Goal: Task Accomplishment & Management: Manage account settings

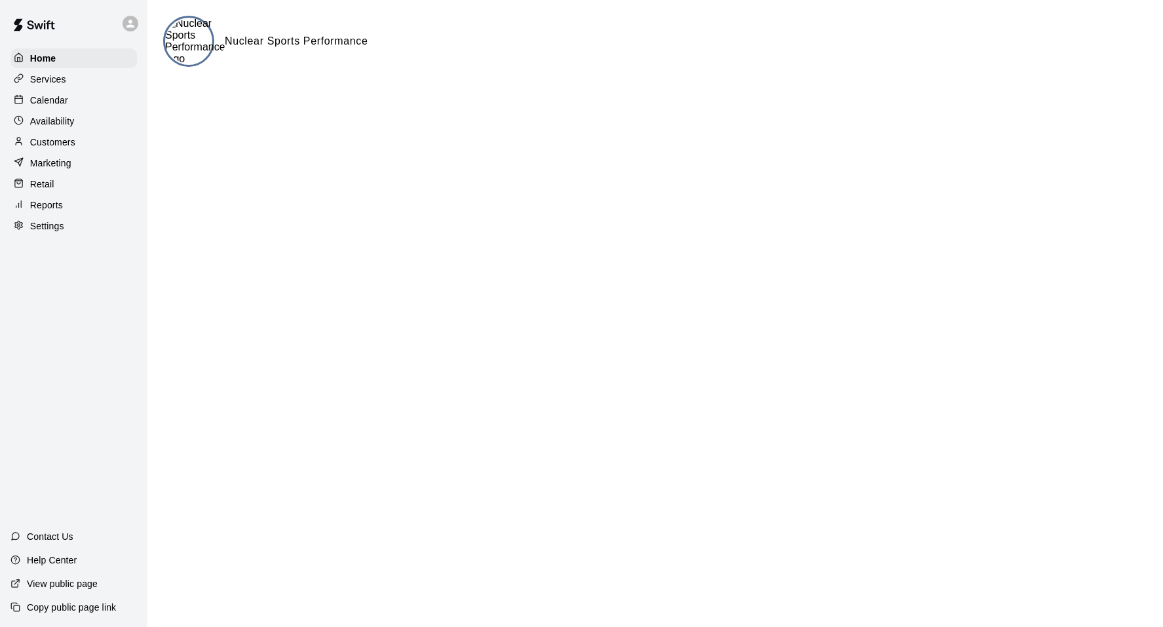
click at [72, 92] on div "Calendar" at bounding box center [73, 100] width 126 height 20
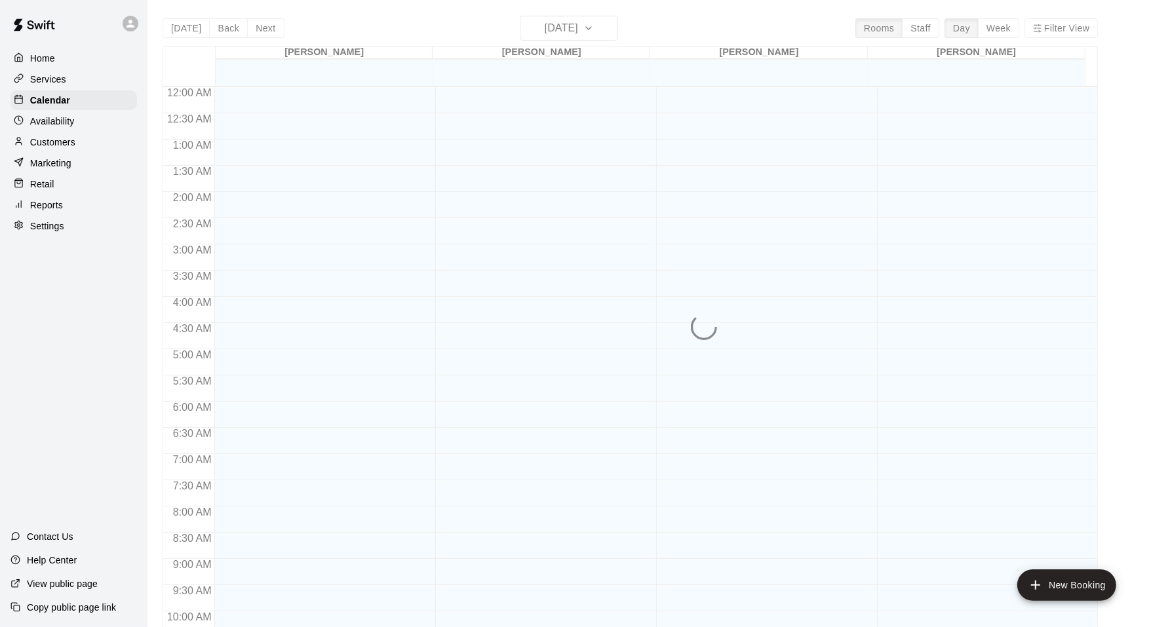
scroll to position [663, 0]
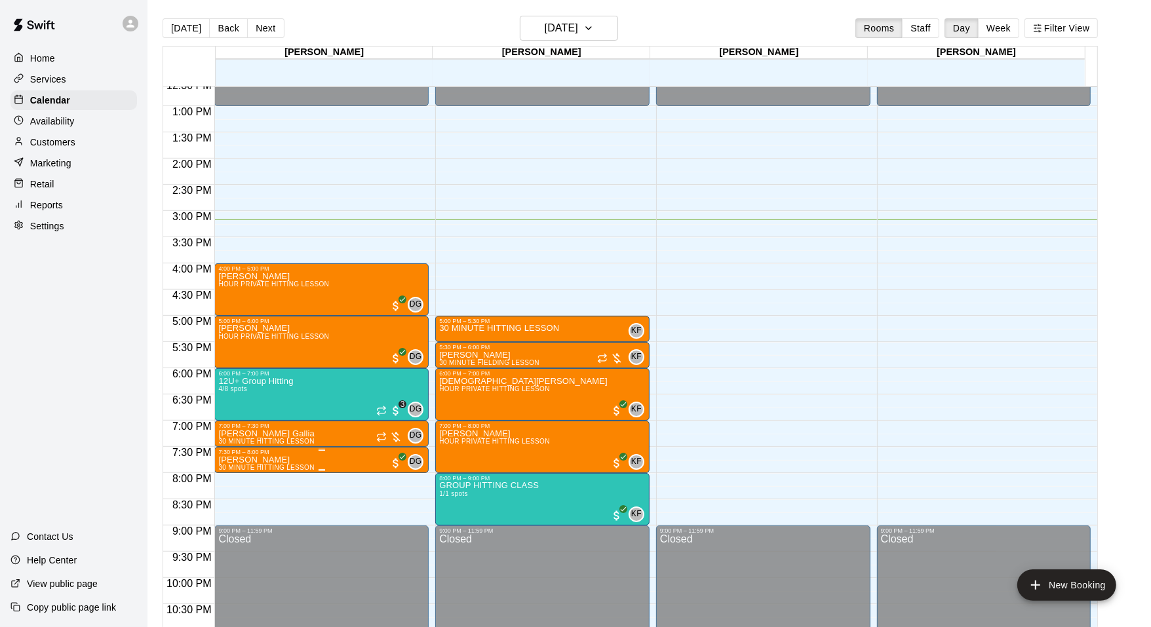
click at [279, 449] on div at bounding box center [321, 450] width 206 height 2
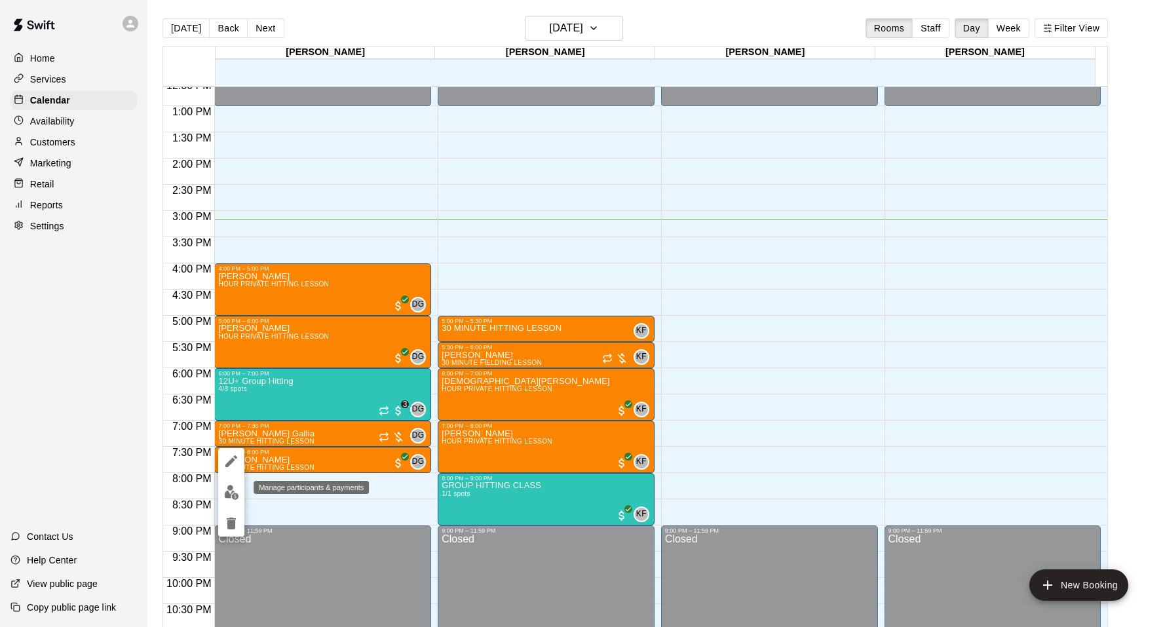
click at [233, 488] on img "edit" at bounding box center [231, 492] width 15 height 15
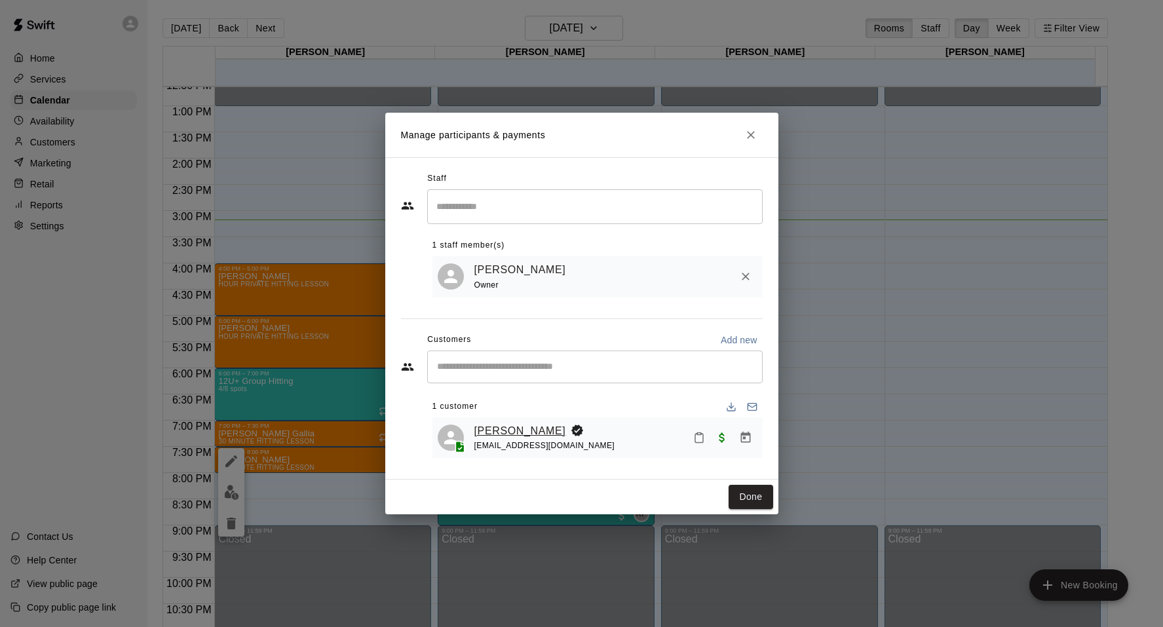
click at [511, 423] on link "[PERSON_NAME]" at bounding box center [521, 431] width 92 height 17
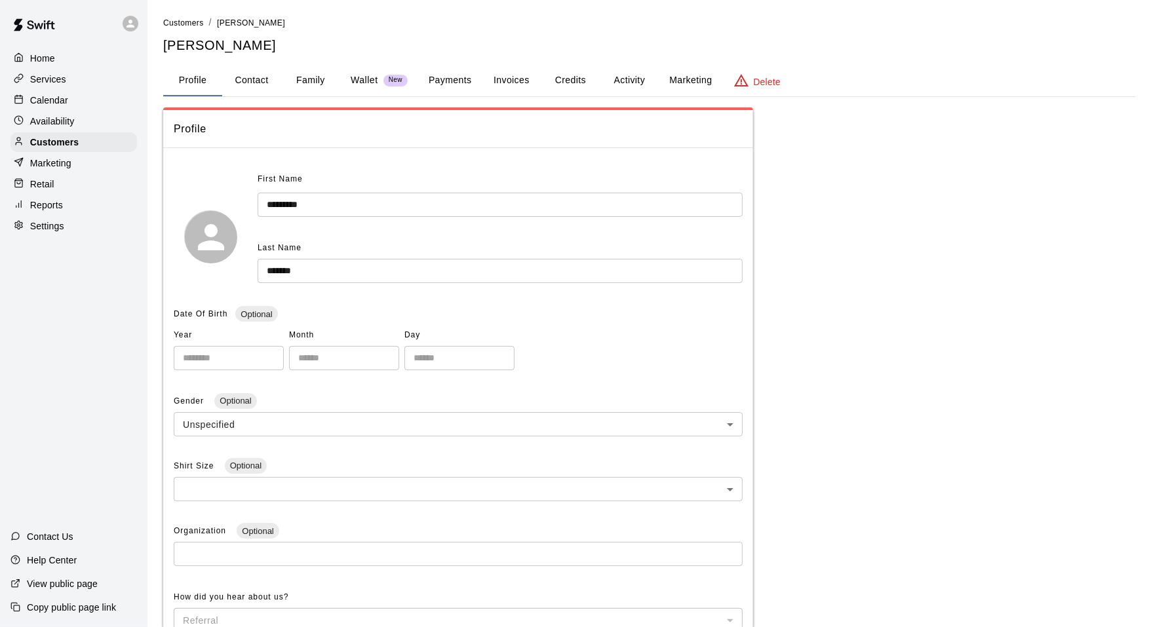
click at [307, 80] on button "Family" at bounding box center [310, 80] width 59 height 31
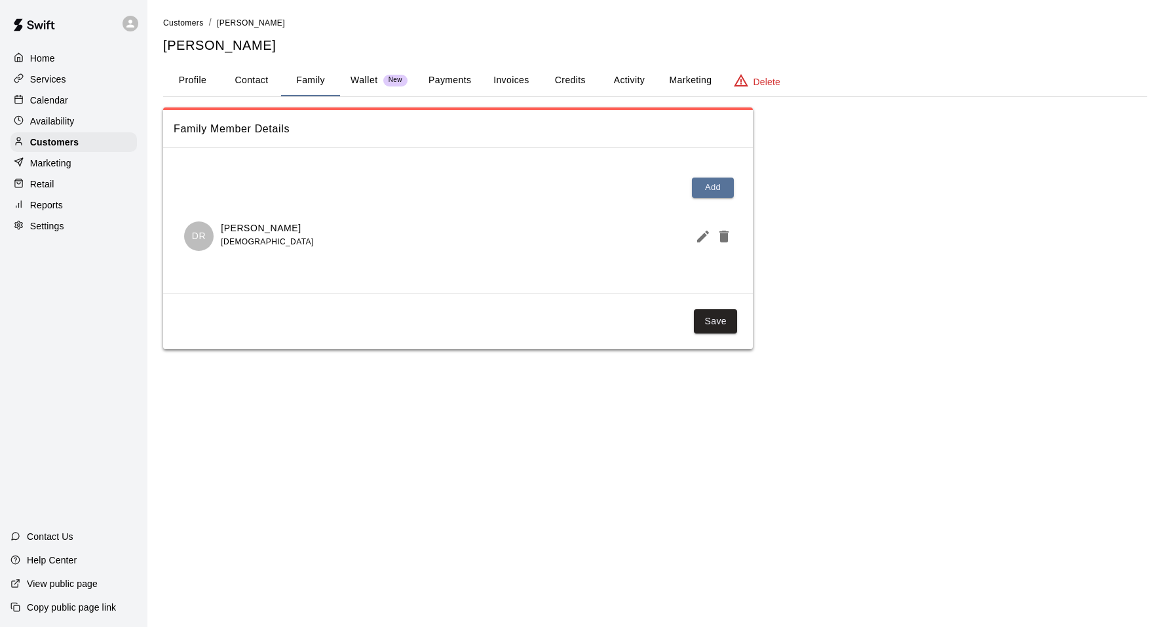
click at [236, 77] on button "Contact" at bounding box center [251, 80] width 59 height 31
select select "**"
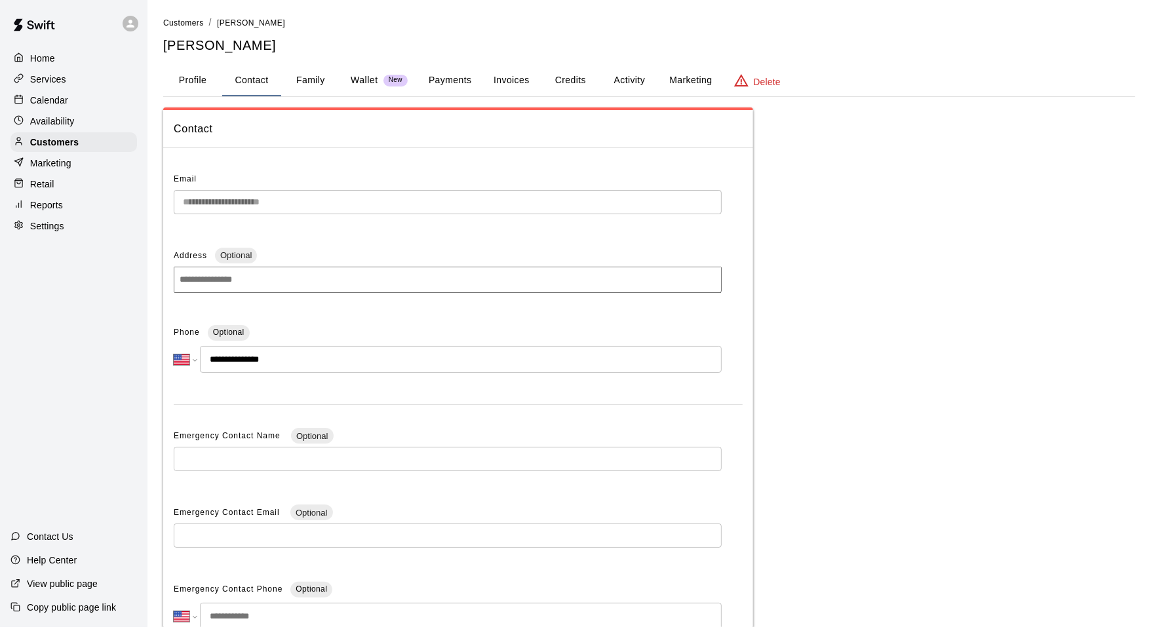
click at [261, 355] on input "**********" at bounding box center [461, 359] width 522 height 27
click at [50, 111] on div "Availability" at bounding box center [73, 121] width 126 height 20
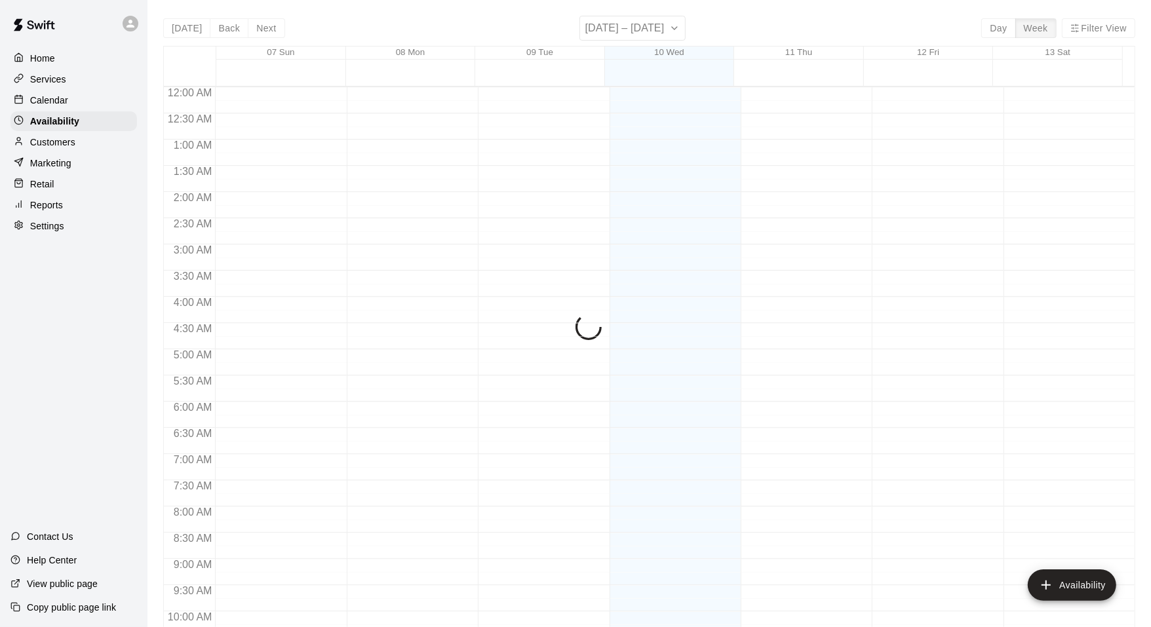
scroll to position [702, 0]
click at [59, 103] on p "Calendar" at bounding box center [49, 100] width 38 height 13
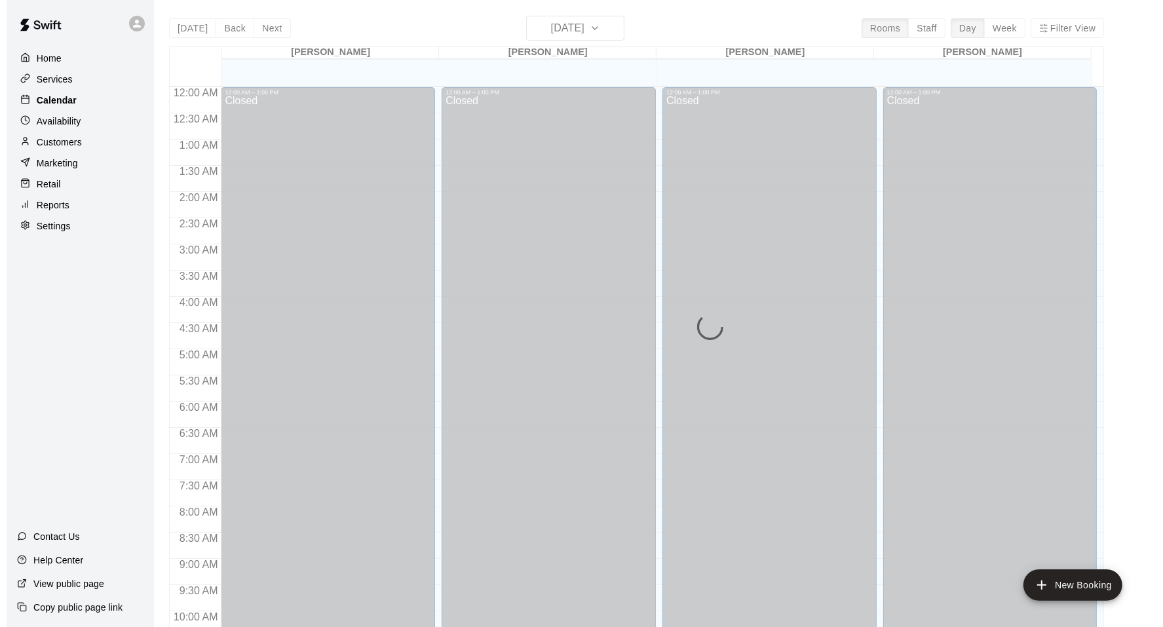
scroll to position [663, 0]
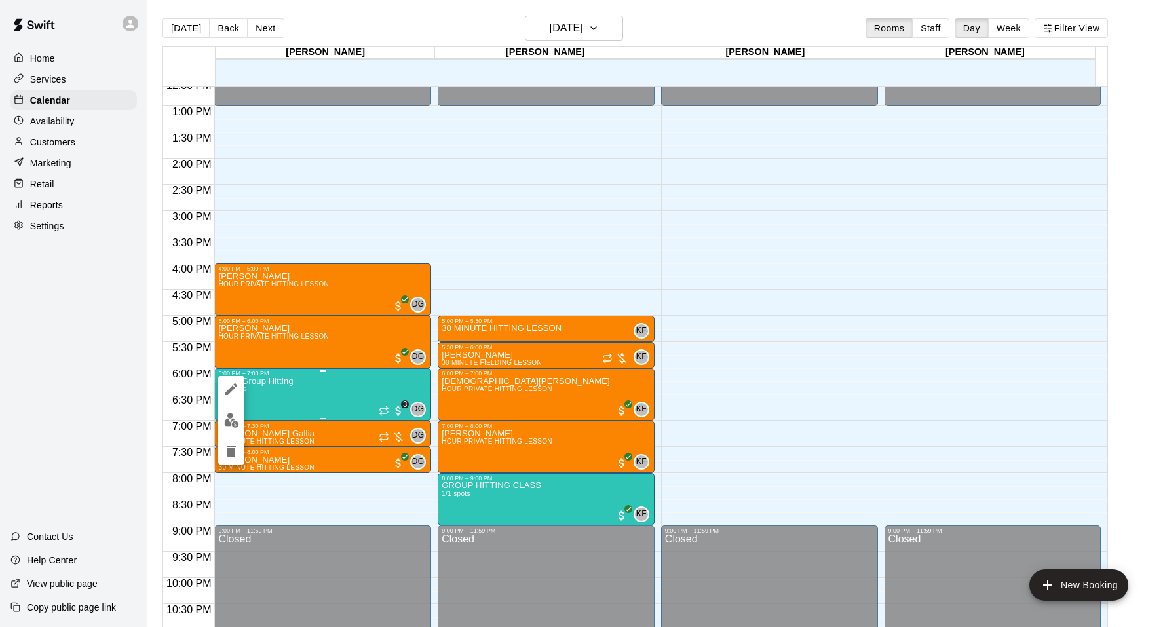
click at [309, 398] on div at bounding box center [581, 313] width 1163 height 627
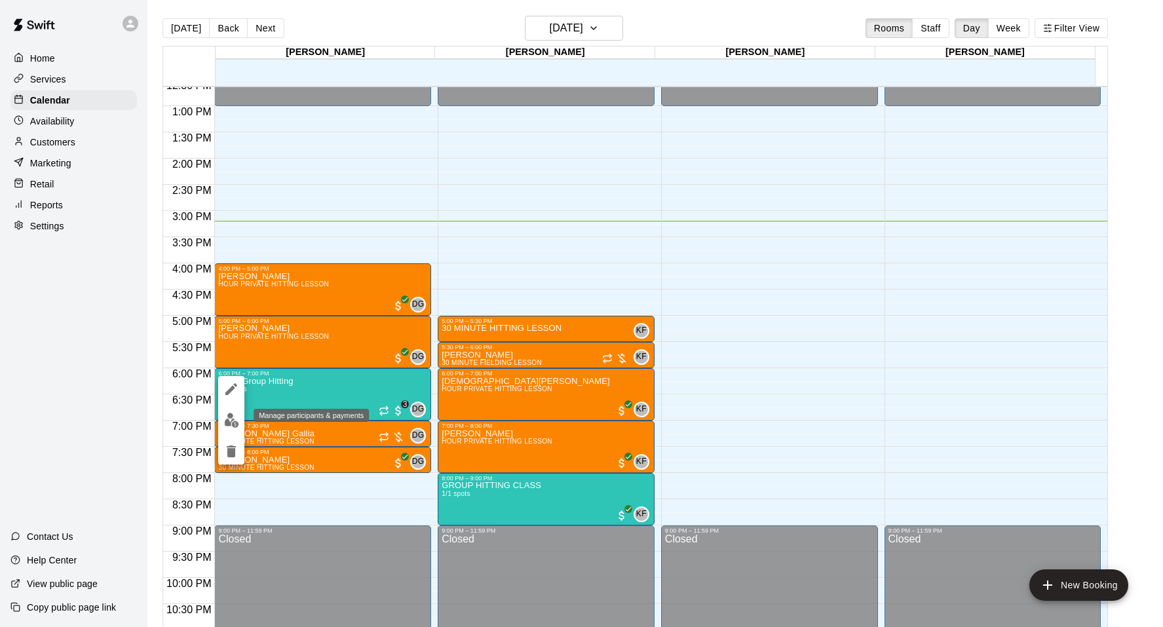
click at [232, 421] on img "edit" at bounding box center [231, 420] width 15 height 15
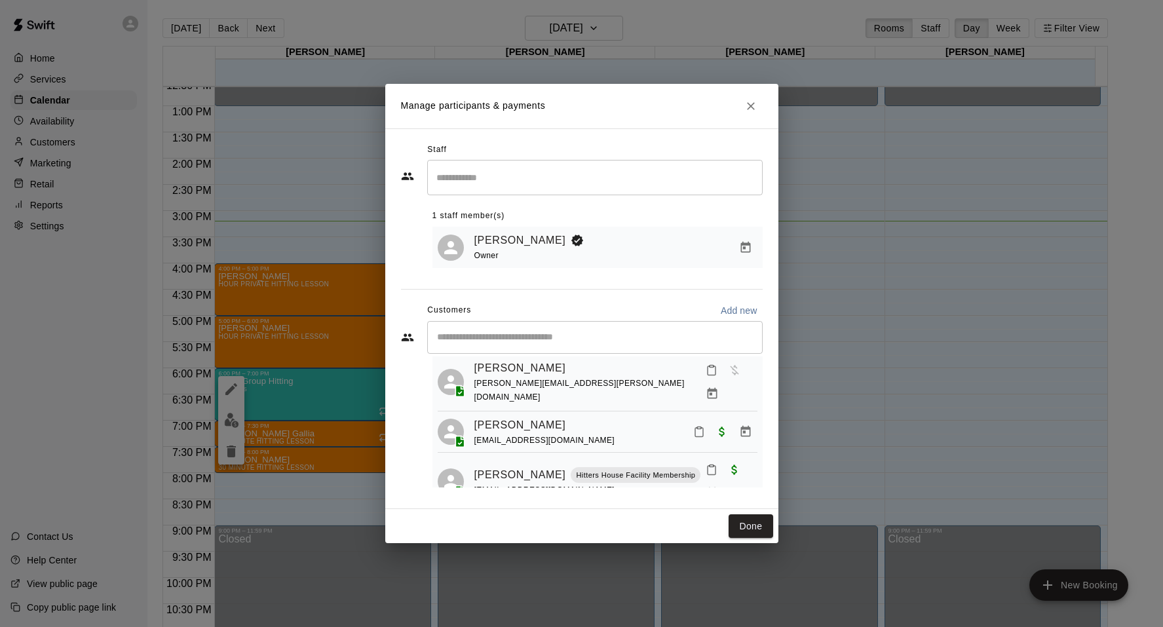
scroll to position [90, 0]
